Goal: Task Accomplishment & Management: Use online tool/utility

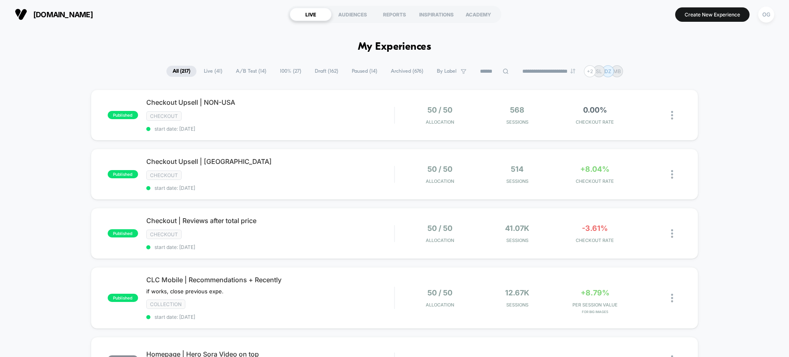
click at [452, 73] on span "By Label" at bounding box center [452, 71] width 42 height 11
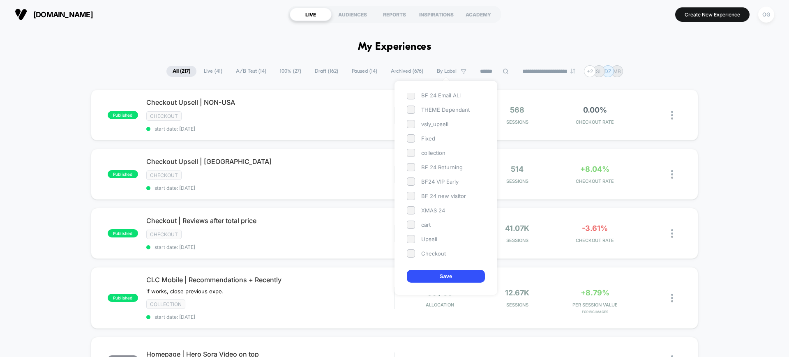
click at [430, 229] on div "CM24 PDP BF 24 Email ALl THEME Dependant vsly_upsell Fixed collection BF 24 Ret…" at bounding box center [446, 175] width 78 height 164
click at [431, 229] on div "CM24 PDP BF 24 Email ALl THEME Dependant vsly_upsell Fixed collection BF 24 Ret…" at bounding box center [446, 175] width 78 height 164
click at [427, 225] on div "cart" at bounding box center [446, 225] width 78 height 8
click at [444, 280] on button "Save" at bounding box center [446, 276] width 78 height 13
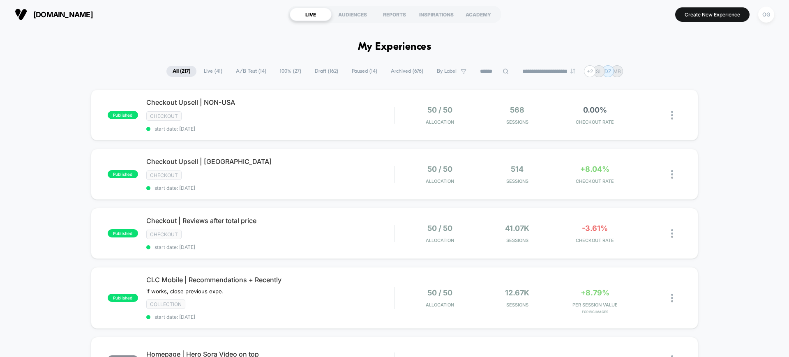
click at [451, 69] on span "By Label" at bounding box center [447, 71] width 20 height 6
click at [427, 172] on div "cart" at bounding box center [446, 169] width 78 height 8
click at [465, 274] on button "Save" at bounding box center [446, 276] width 78 height 13
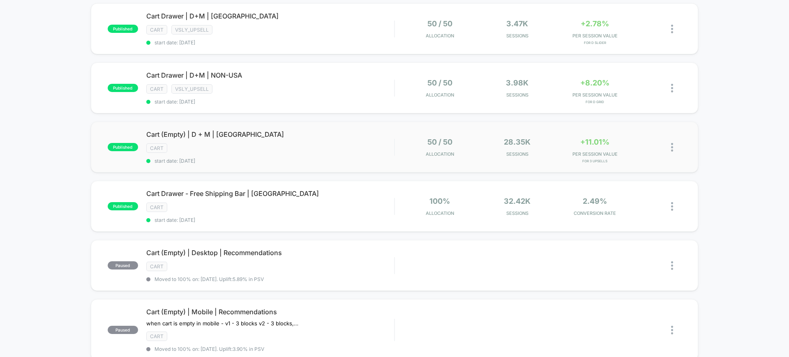
scroll to position [154, 0]
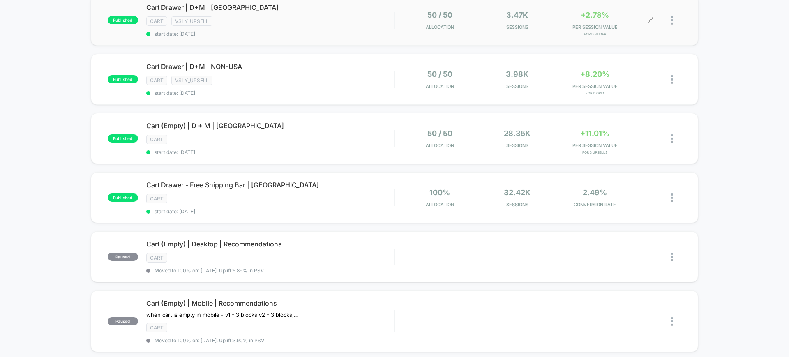
click at [675, 19] on div at bounding box center [676, 20] width 10 height 19
click at [709, 64] on div "published Cart (Empty) | D + M | NON-USA cart start date: [DATE] 50 / 50 Alloca…" at bounding box center [394, 288] width 789 height 706
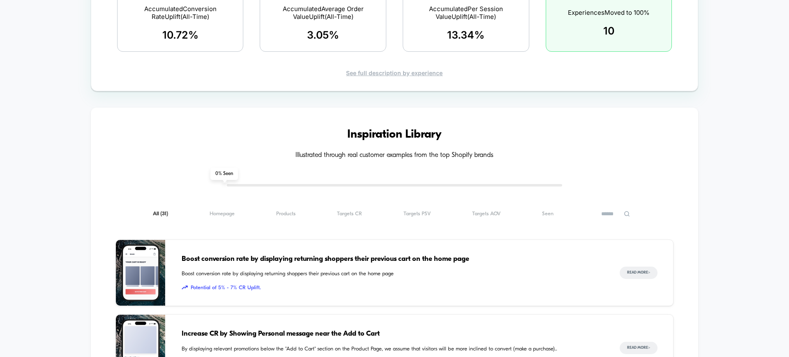
scroll to position [977, 0]
